Goal: Task Accomplishment & Management: Complete application form

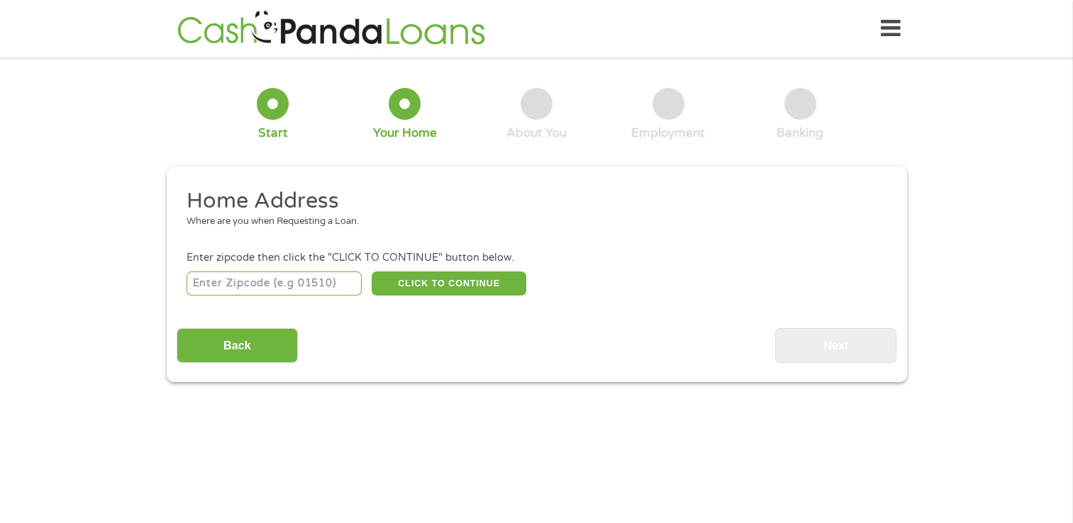
click at [228, 295] on input "number" at bounding box center [273, 284] width 175 height 24
type input "02908"
click at [431, 284] on button "CLICK TO CONTINUE" at bounding box center [449, 284] width 155 height 24
type input "02908"
type input "[GEOGRAPHIC_DATA]"
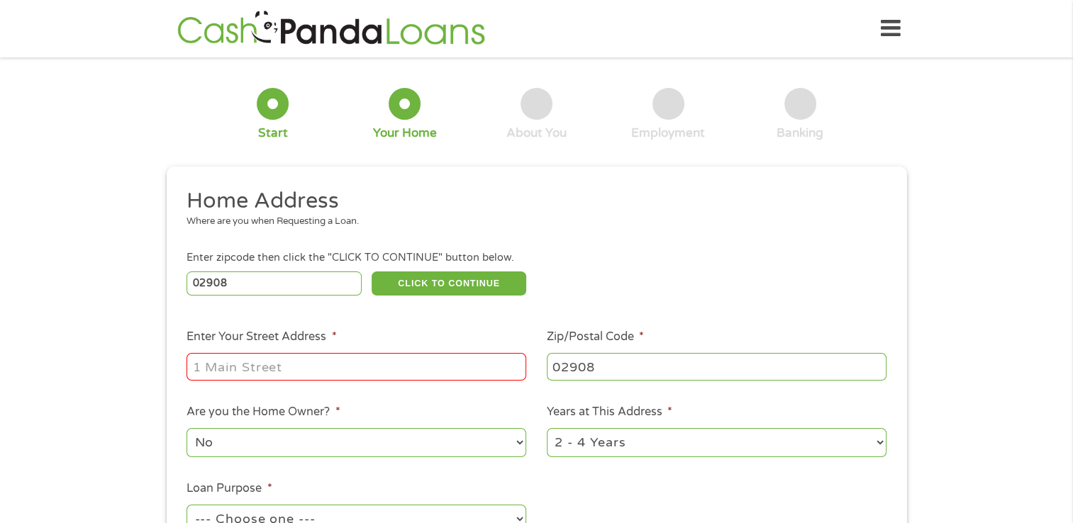
click at [254, 367] on input "Enter Your Street Address *" at bounding box center [356, 366] width 340 height 27
type input "[STREET_ADDRESS]"
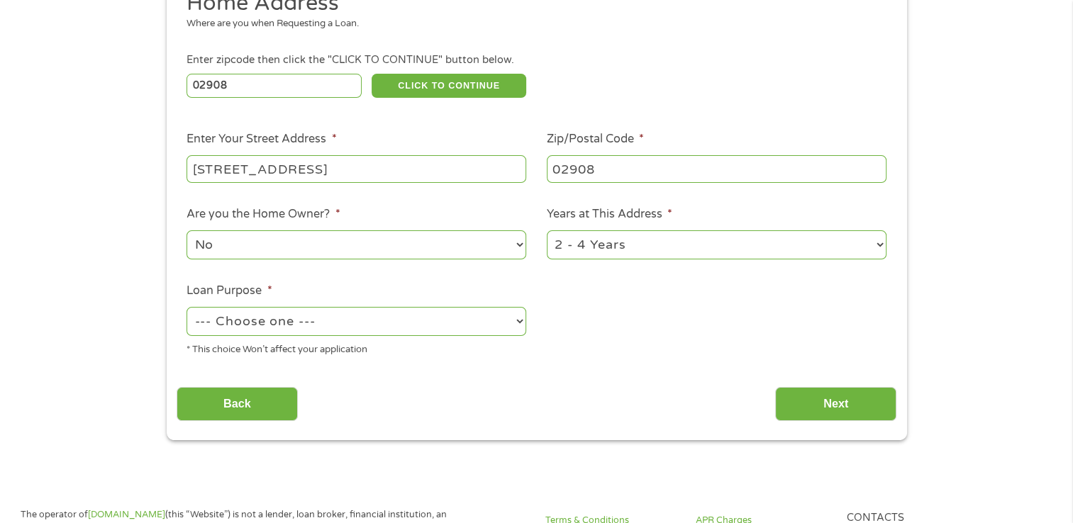
scroll to position [199, 0]
click at [508, 327] on select "--- Choose one --- Pay Bills Debt Consolidation Home Improvement Major Purchase…" at bounding box center [356, 320] width 340 height 29
select select "paybills"
click at [186, 308] on select "--- Choose one --- Pay Bills Debt Consolidation Home Improvement Major Purchase…" at bounding box center [356, 320] width 340 height 29
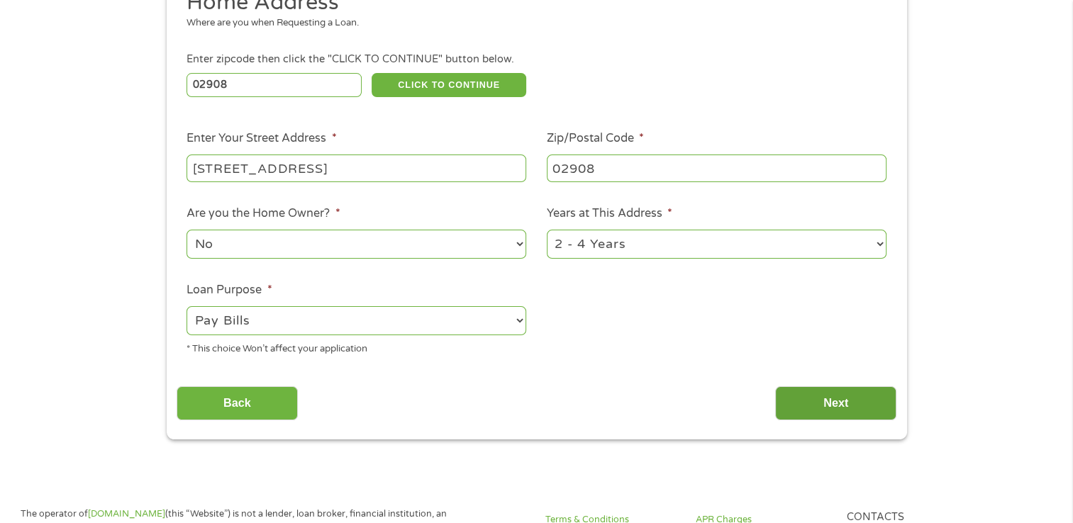
click at [822, 399] on input "Next" at bounding box center [835, 403] width 121 height 35
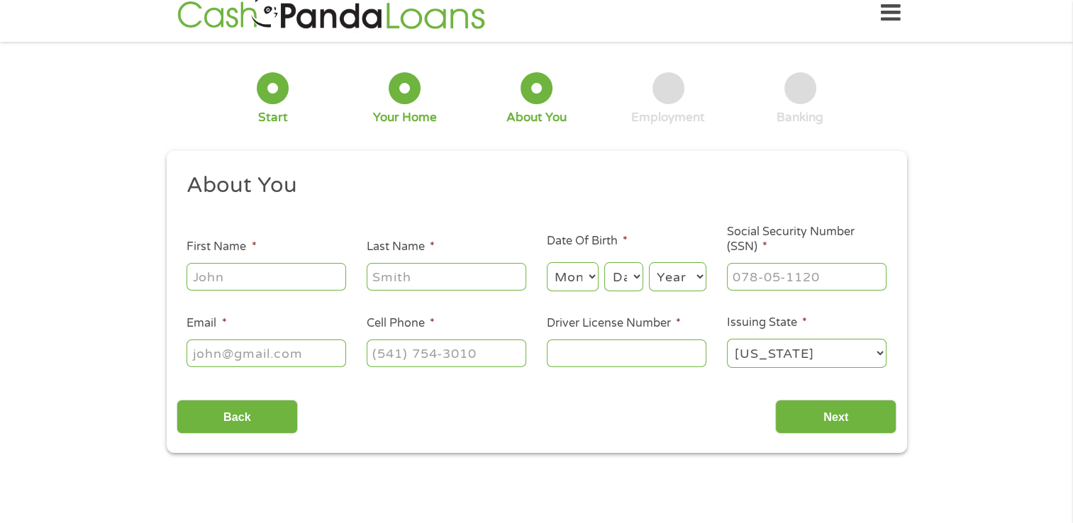
scroll to position [0, 0]
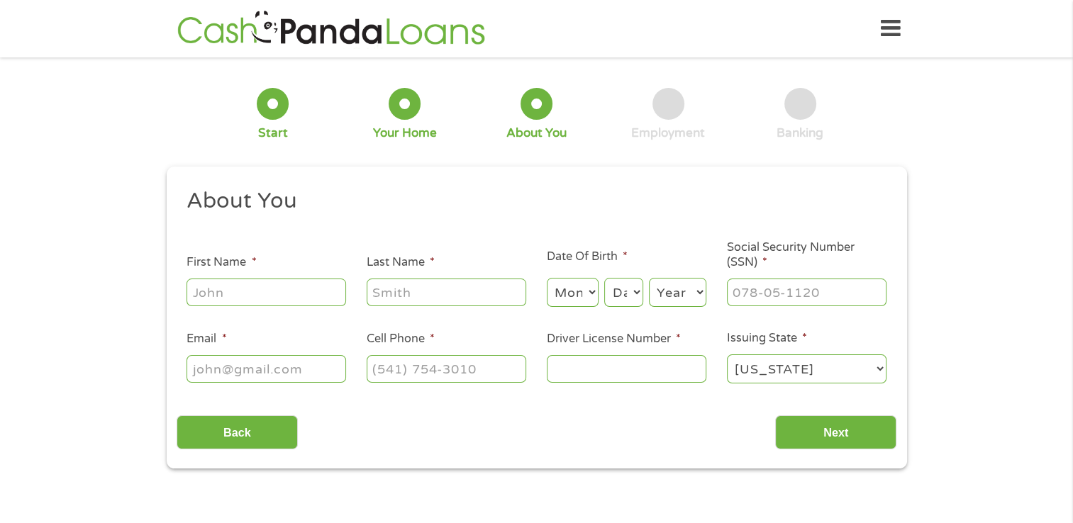
click at [248, 294] on input "First Name *" at bounding box center [266, 292] width 160 height 27
type input "d"
type input "[PERSON_NAME]"
click at [437, 285] on input "Last Name *" at bounding box center [447, 292] width 160 height 27
click at [567, 288] on select "Month 1 2 3 4 5 6 7 8 9 10 11 12" at bounding box center [573, 292] width 52 height 29
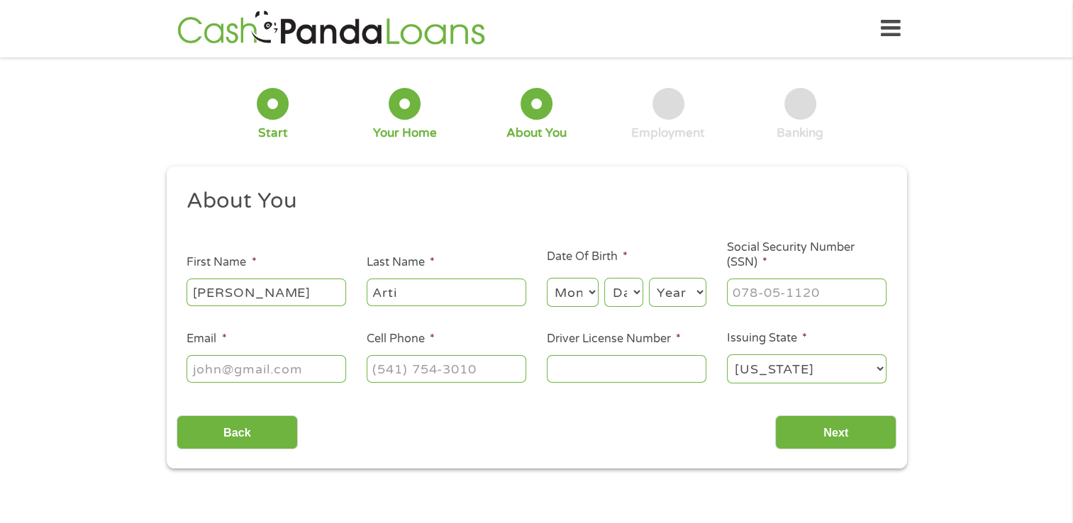
click at [394, 291] on input "Arti" at bounding box center [447, 292] width 160 height 27
click at [402, 295] on input "Arti" at bounding box center [447, 292] width 160 height 27
click at [463, 294] on input "Arti" at bounding box center [447, 292] width 160 height 27
click at [549, 294] on select "Month 1 2 3 4 5 6 7 8 9 10 11 12" at bounding box center [573, 292] width 52 height 29
click at [417, 286] on input "Arti" at bounding box center [447, 292] width 160 height 27
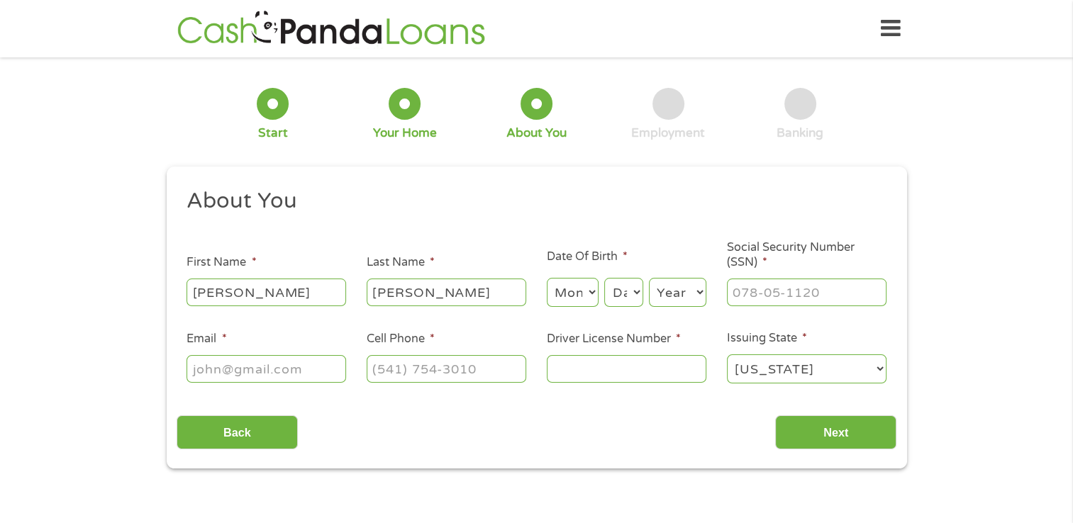
type input "[PERSON_NAME]"
drag, startPoint x: 586, startPoint y: 284, endPoint x: 564, endPoint y: 301, distance: 27.8
click at [564, 301] on select "Month 1 2 3 4 5 6 7 8 9 10 11 12" at bounding box center [573, 292] width 52 height 29
select select "12"
click at [547, 279] on select "Month 1 2 3 4 5 6 7 8 9 10 11 12" at bounding box center [573, 292] width 52 height 29
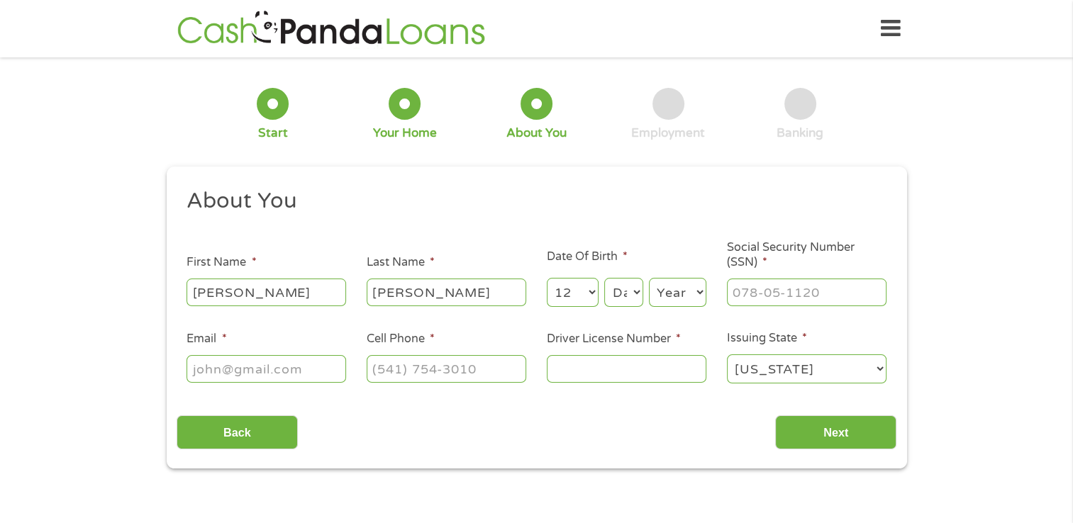
click at [616, 302] on select "Day 1 2 3 4 5 6 7 8 9 10 11 12 13 14 15 16 17 18 19 20 21 22 23 24 25 26 27 28 …" at bounding box center [623, 292] width 38 height 29
select select "16"
click at [604, 279] on select "Day 1 2 3 4 5 6 7 8 9 10 11 12 13 14 15 16 17 18 19 20 21 22 23 24 25 26 27 28 …" at bounding box center [623, 292] width 38 height 29
click at [661, 298] on select "Year [DATE] 2006 2005 2004 2003 2002 2001 2000 1999 1998 1997 1996 1995 1994 19…" at bounding box center [677, 292] width 57 height 29
select select "1980"
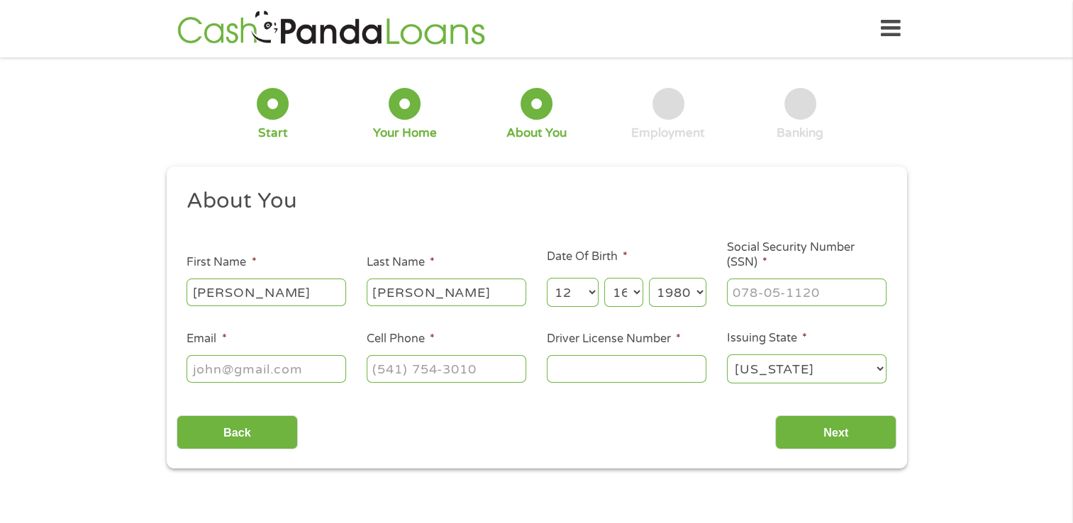
click at [649, 279] on select "Year [DATE] 2006 2005 2004 2003 2002 2001 2000 1999 1998 1997 1996 1995 1994 19…" at bounding box center [677, 292] width 57 height 29
click at [772, 296] on input "___-__-____" at bounding box center [807, 292] width 160 height 27
type input "124-74-2435"
click at [216, 369] on input "Email *" at bounding box center [266, 368] width 160 height 27
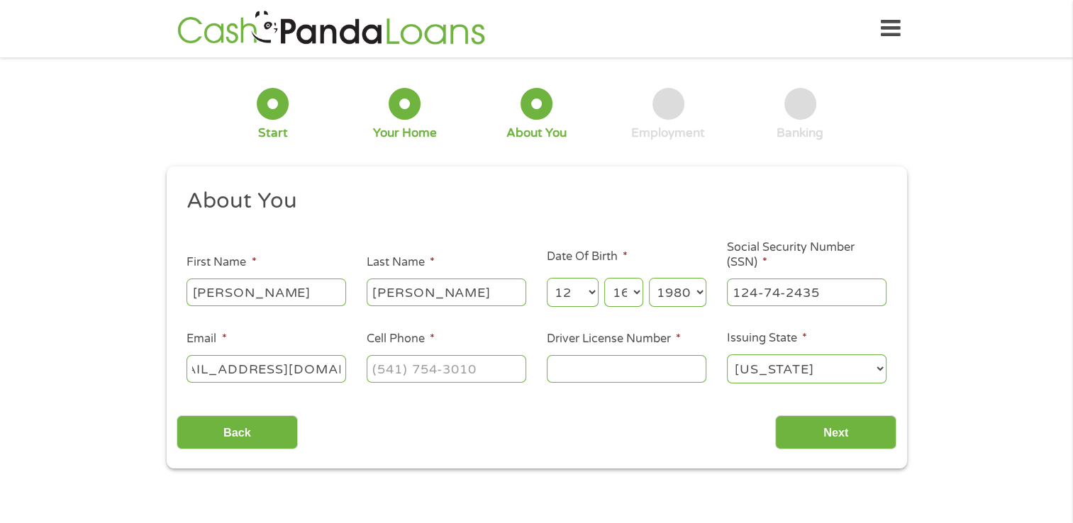
type input "[EMAIL_ADDRESS][DOMAIN_NAME]"
type input "(___) ___-____"
click at [421, 370] on input "(___) ___-____" at bounding box center [447, 368] width 160 height 27
click at [578, 370] on input "Driver License Number *" at bounding box center [627, 368] width 160 height 27
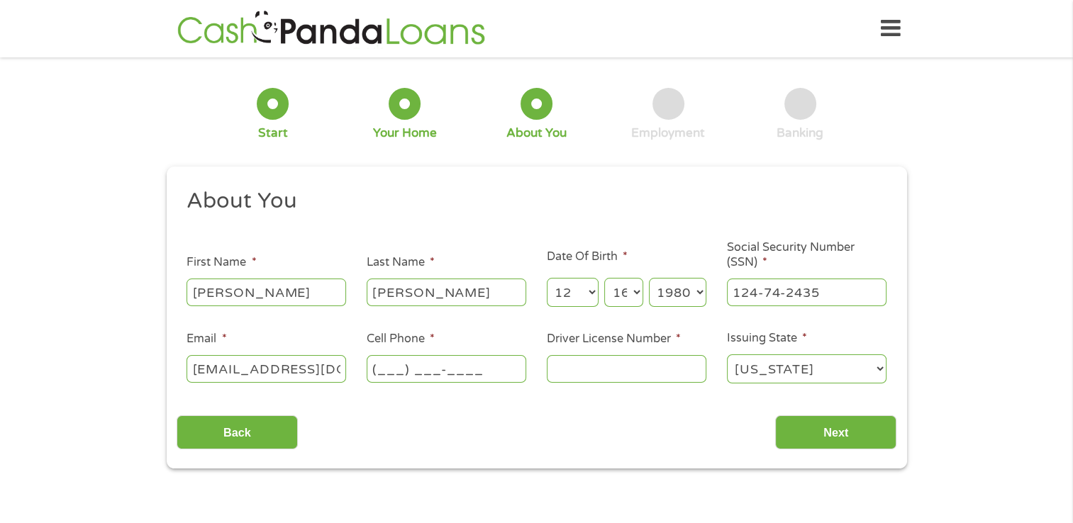
click at [440, 368] on input "(___) ___-____" at bounding box center [447, 368] width 160 height 27
type input "[PHONE_NUMBER]"
drag, startPoint x: 443, startPoint y: 421, endPoint x: 384, endPoint y: 419, distance: 59.6
click at [384, 419] on div "Back Next" at bounding box center [537, 427] width 720 height 45
click at [611, 362] on input "Driver License Number *" at bounding box center [627, 368] width 160 height 27
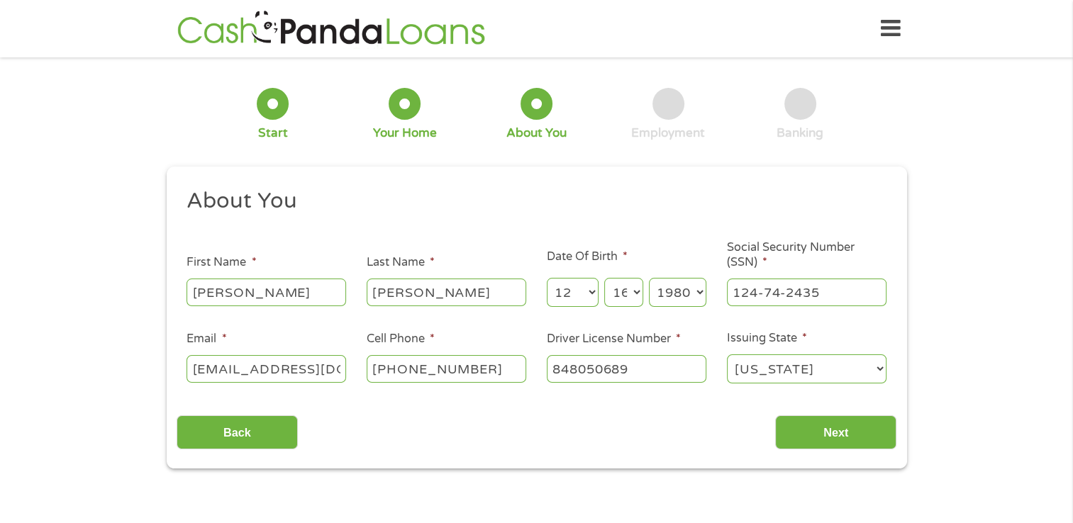
type input "848050689"
click at [800, 369] on select "[US_STATE] [US_STATE] [US_STATE] [US_STATE] [US_STATE] [US_STATE] [US_STATE] [U…" at bounding box center [807, 369] width 160 height 29
select select "[US_STATE]"
click at [727, 355] on select "[US_STATE] [US_STATE] [US_STATE] [US_STATE] [US_STATE] [US_STATE] [US_STATE] [U…" at bounding box center [807, 369] width 160 height 29
click at [831, 441] on input "Next" at bounding box center [835, 432] width 121 height 35
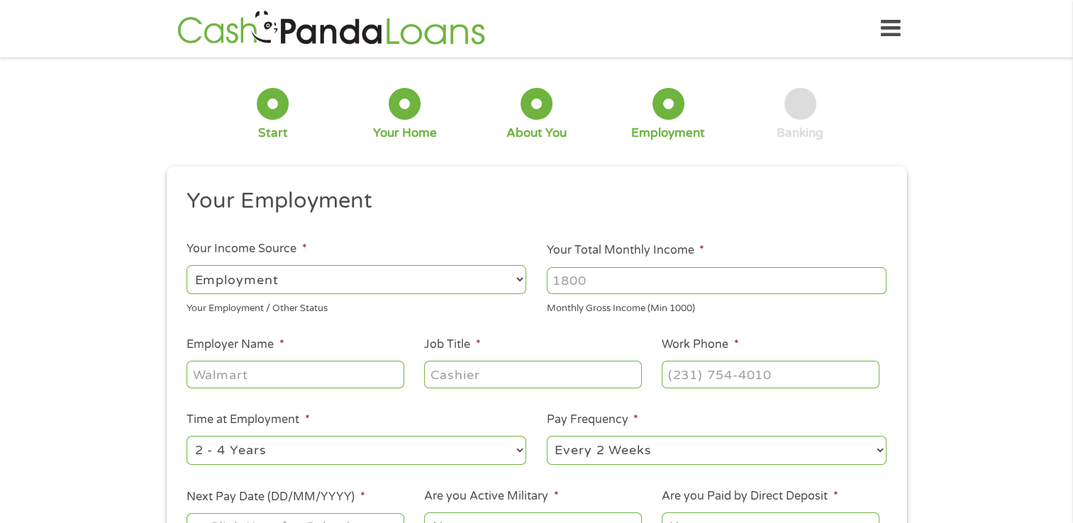
scroll to position [6, 6]
drag, startPoint x: 487, startPoint y: 277, endPoint x: 315, endPoint y: 279, distance: 172.3
click at [315, 279] on select "--- Choose one --- Employment [DEMOGRAPHIC_DATA] Benefits" at bounding box center [356, 279] width 340 height 29
click at [186, 265] on select "--- Choose one --- Employment [DEMOGRAPHIC_DATA] Benefits" at bounding box center [356, 279] width 340 height 29
click at [625, 283] on input "Your Total Monthly Income *" at bounding box center [717, 280] width 340 height 27
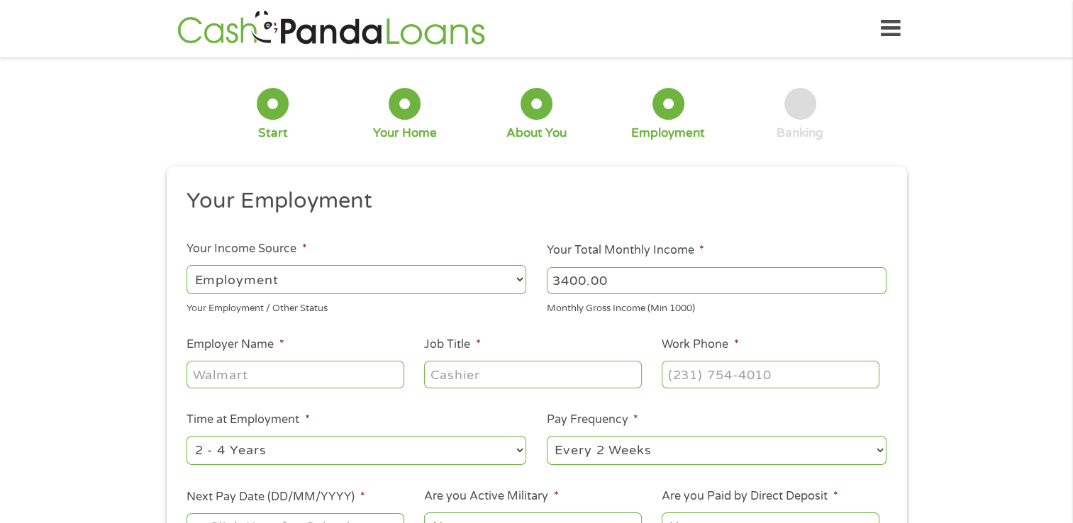
type input "3400.00"
click at [289, 376] on input "Employer Name *" at bounding box center [294, 374] width 217 height 27
type input "Rust Oleum"
click at [474, 367] on input "Job Title *" at bounding box center [532, 374] width 217 height 27
type input "Machine Operator"
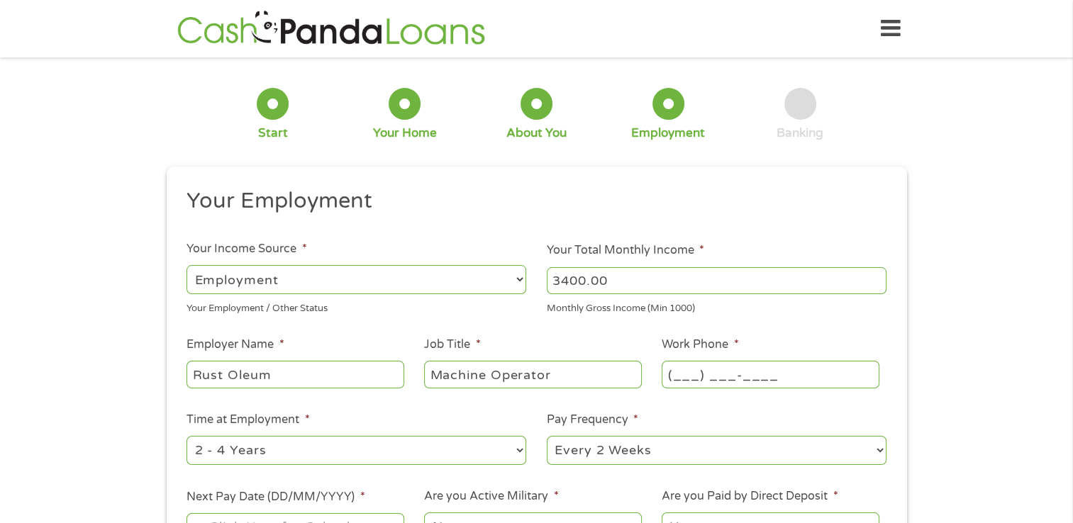
click at [696, 366] on input "(___) ___-____" at bounding box center [770, 374] width 217 height 27
click at [686, 372] on input "(___) ___-____" at bounding box center [770, 374] width 217 height 27
type input "[PHONE_NUMBER]"
click at [463, 422] on li "Time at Employment * --- Choose one --- 1 Year or less 1 - 2 Years 2 - 4 Years …" at bounding box center [357, 439] width 360 height 56
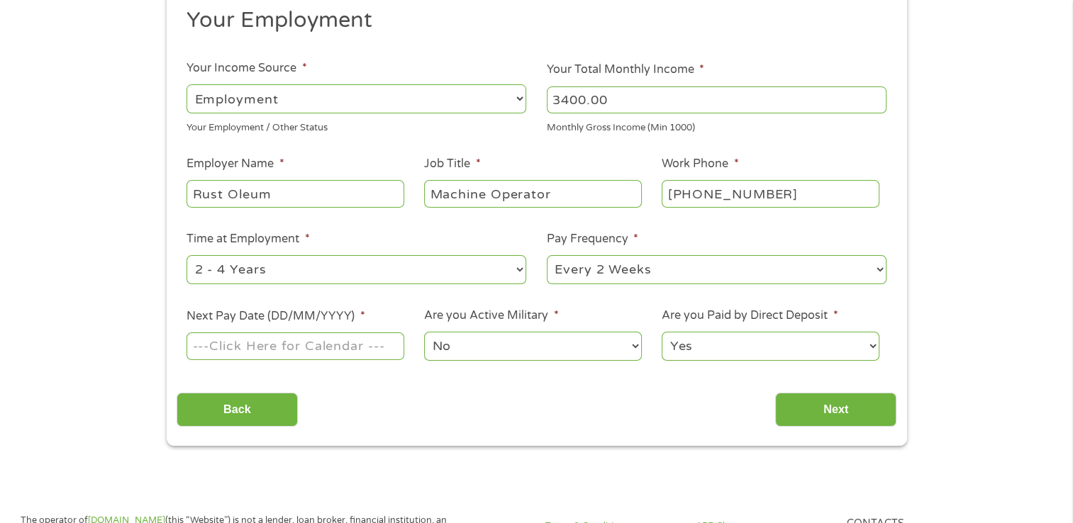
scroll to position [199, 0]
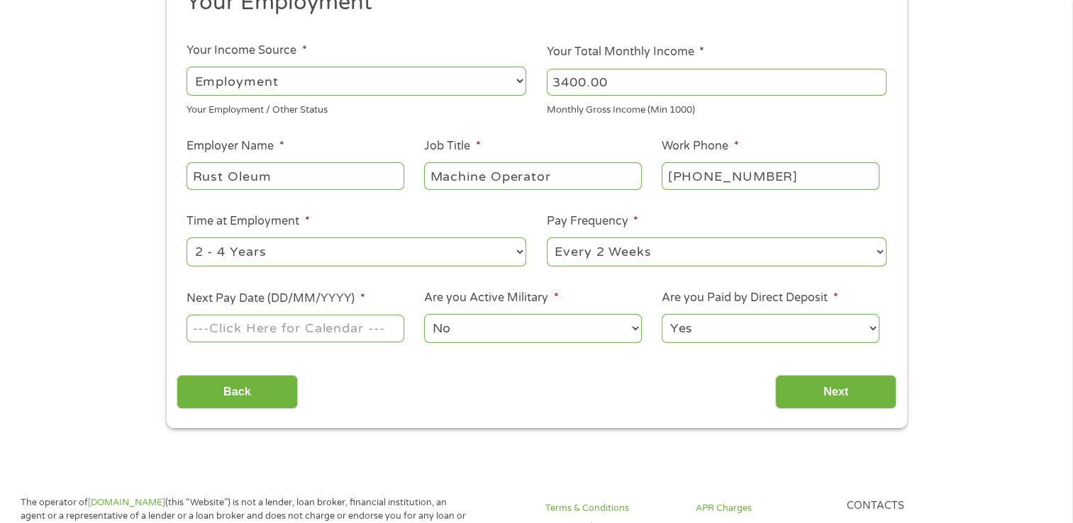
click at [296, 328] on input "Next Pay Date (DD/MM/YYYY) *" at bounding box center [294, 328] width 217 height 27
type input "[DATE]"
click at [822, 408] on input "Next" at bounding box center [835, 392] width 121 height 35
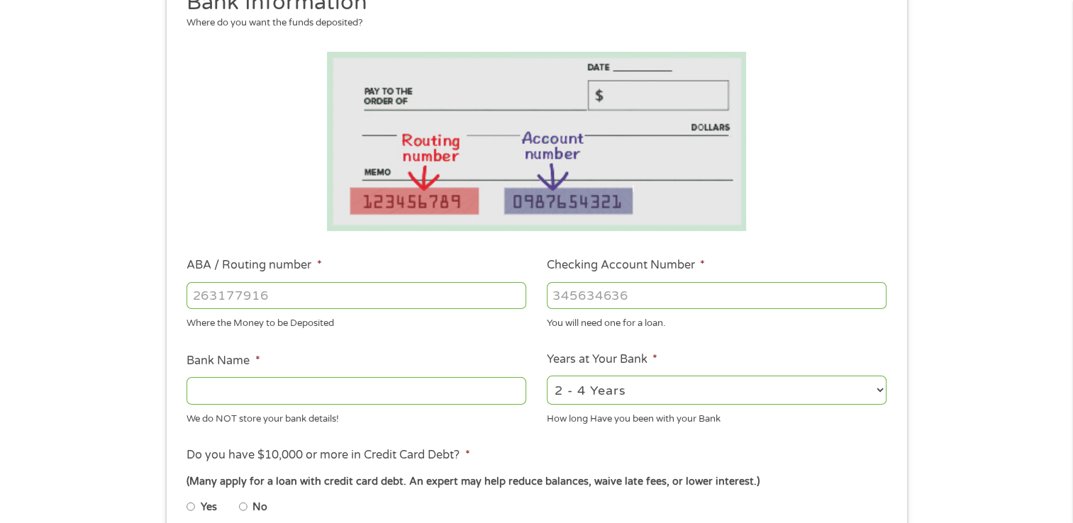
click at [212, 296] on input "ABA / Routing number *" at bounding box center [356, 295] width 340 height 27
type input "026013673"
type input "TD BANK NA"
type input "026013673"
drag, startPoint x: 610, startPoint y: 296, endPoint x: 839, endPoint y: 306, distance: 229.9
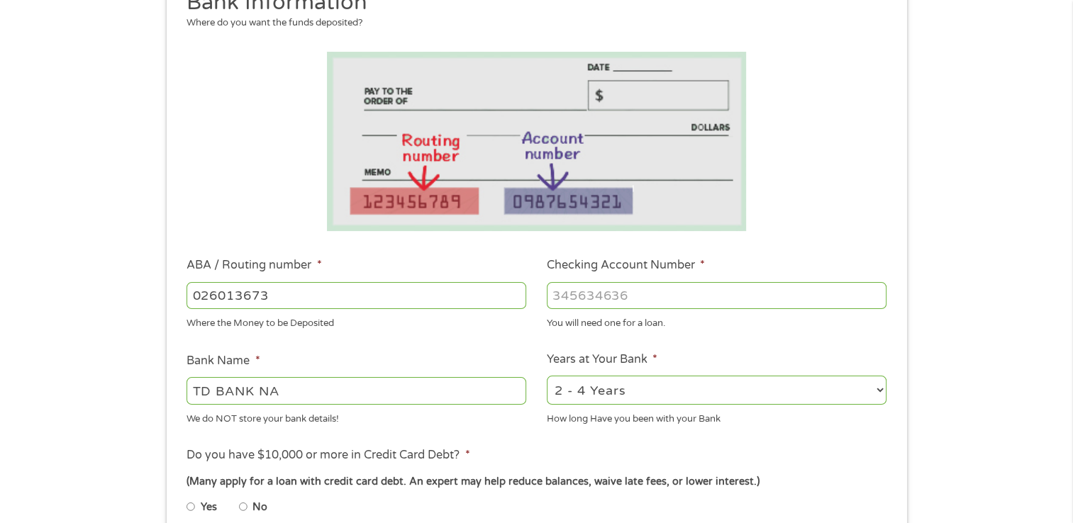
click at [839, 306] on input "Checking Account Number *" at bounding box center [717, 295] width 340 height 27
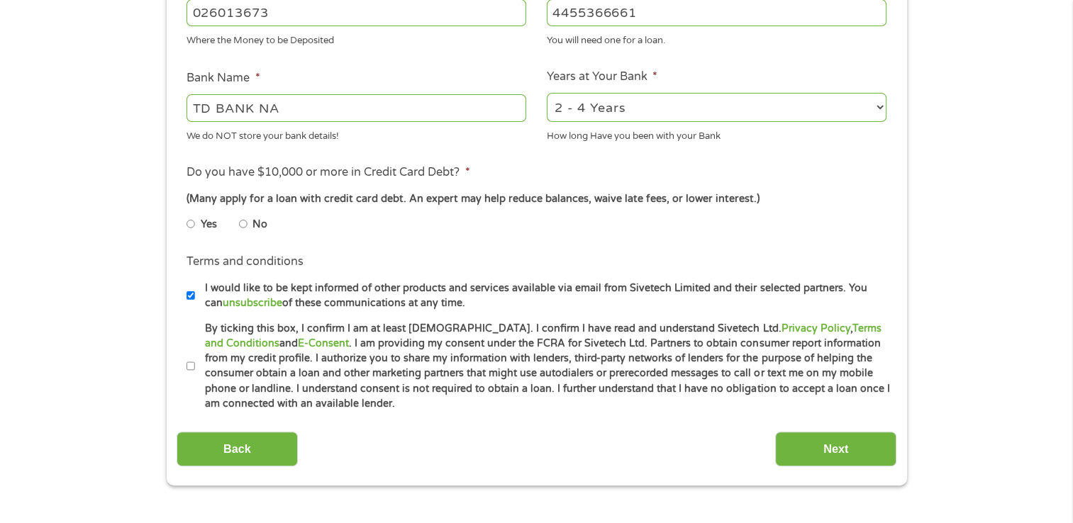
scroll to position [482, 0]
type input "4455366661"
click at [243, 228] on input "No" at bounding box center [243, 223] width 9 height 23
radio input "true"
click at [193, 365] on input "By ticking this box, I confirm I am at least [DEMOGRAPHIC_DATA]. I confirm I ha…" at bounding box center [190, 366] width 9 height 23
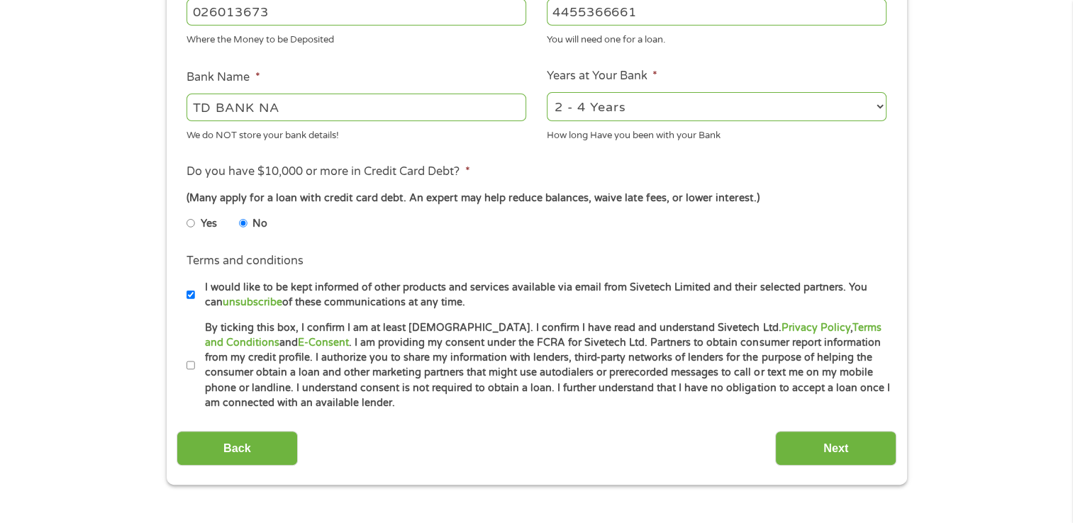
checkbox input "true"
click at [806, 447] on input "Next" at bounding box center [835, 448] width 121 height 35
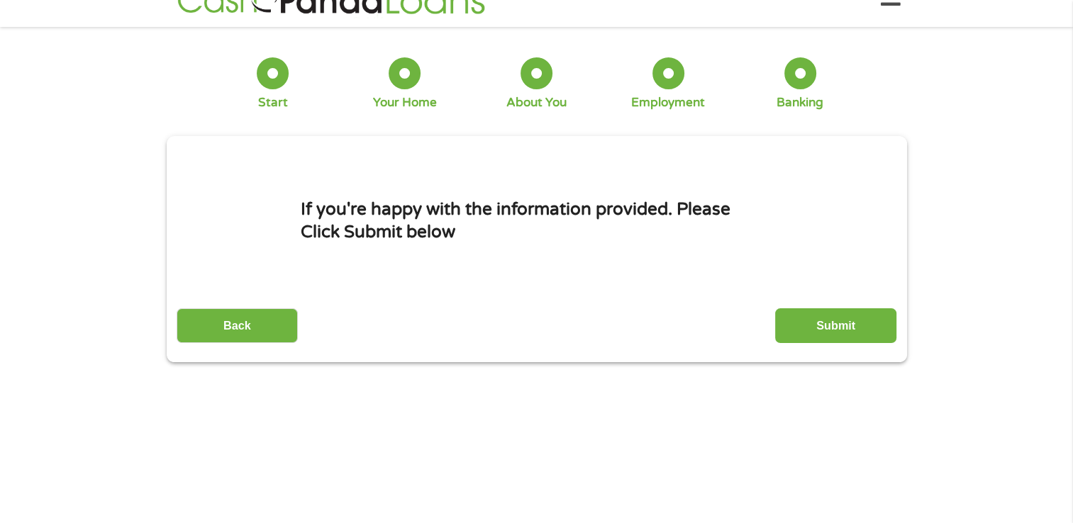
scroll to position [0, 0]
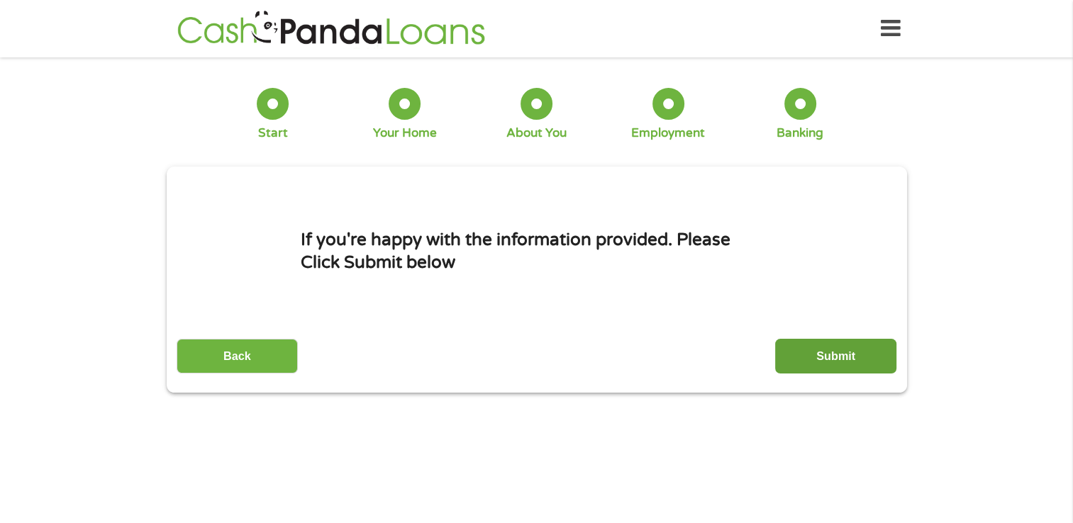
click at [859, 356] on input "Submit" at bounding box center [835, 356] width 121 height 35
